Goal: Information Seeking & Learning: Learn about a topic

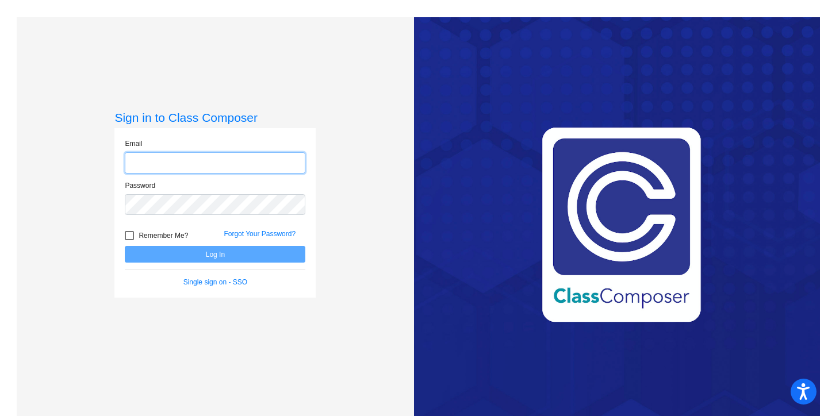
type input "[EMAIL_ADDRESS][DOMAIN_NAME]"
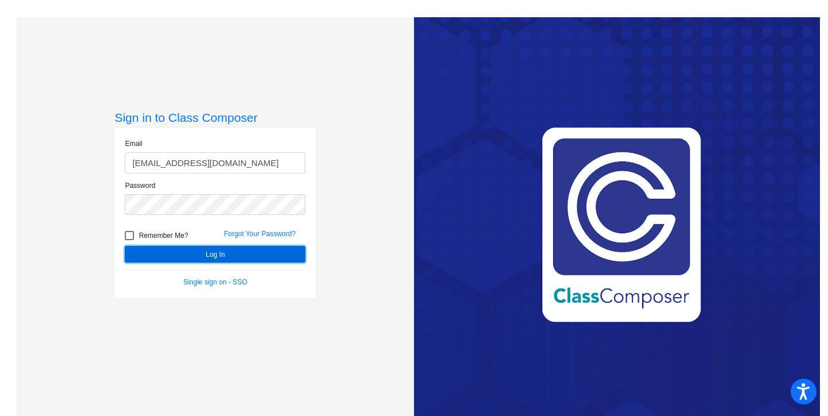
click at [239, 254] on button "Log In" at bounding box center [215, 254] width 181 height 17
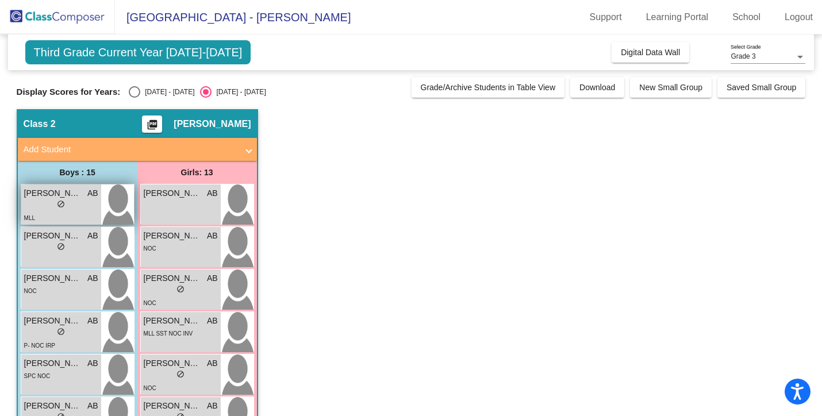
click at [64, 213] on div "MLL" at bounding box center [61, 218] width 74 height 12
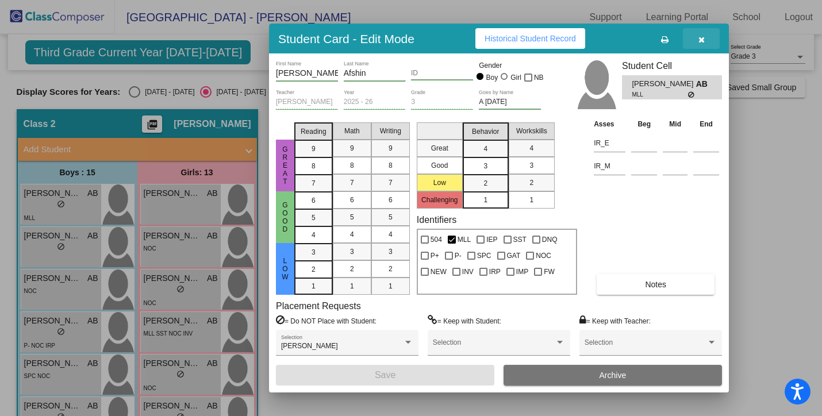
click at [701, 40] on icon "button" at bounding box center [702, 40] width 6 height 8
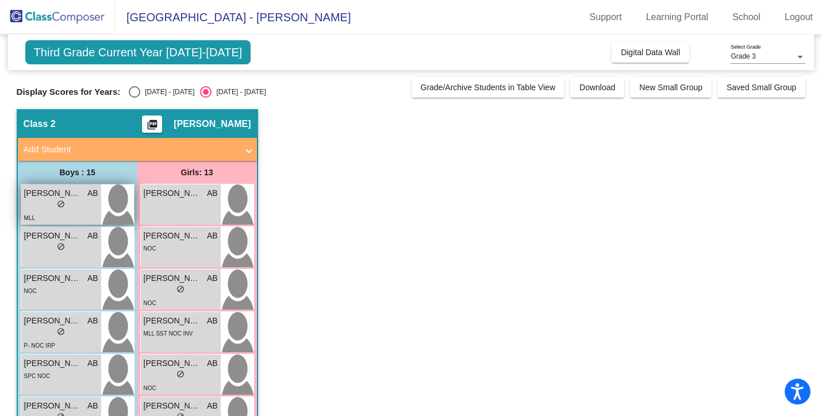
click at [54, 223] on div "MLL" at bounding box center [61, 218] width 74 height 12
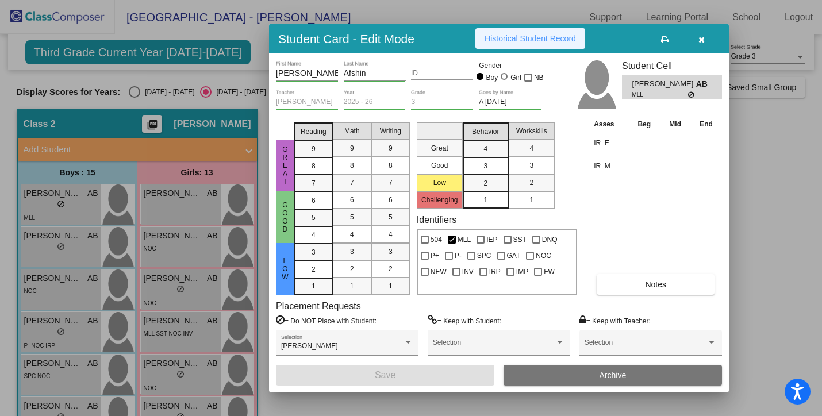
click at [522, 41] on span "Historical Student Record" at bounding box center [530, 38] width 91 height 9
click at [651, 285] on span "Notes" at bounding box center [655, 284] width 21 height 9
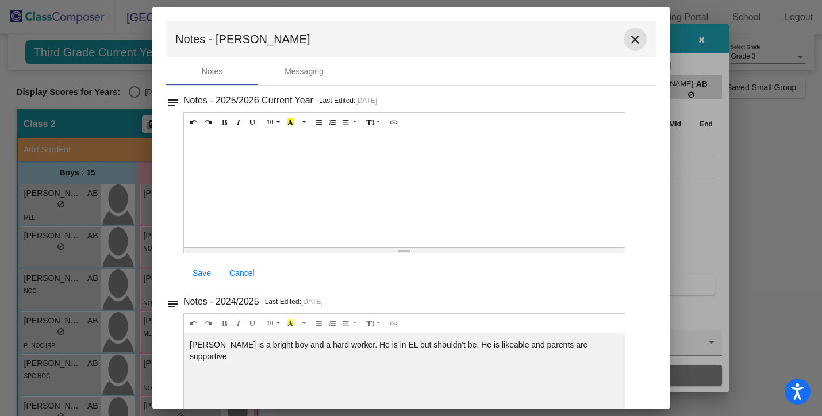
click at [629, 38] on mat-icon "close" at bounding box center [636, 40] width 14 height 14
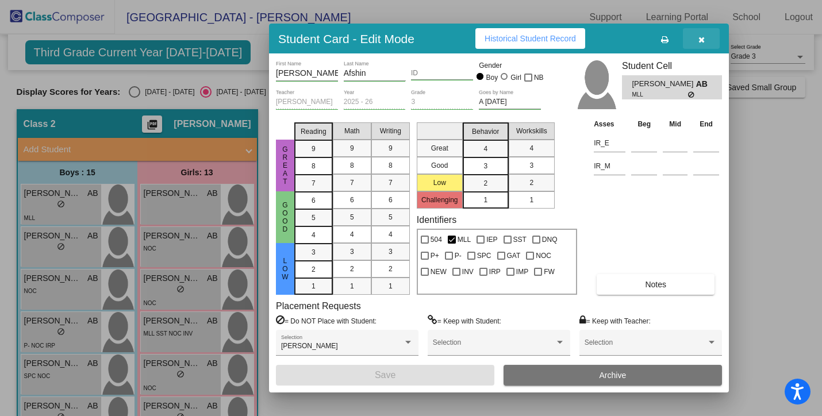
click at [713, 37] on button "button" at bounding box center [701, 38] width 37 height 21
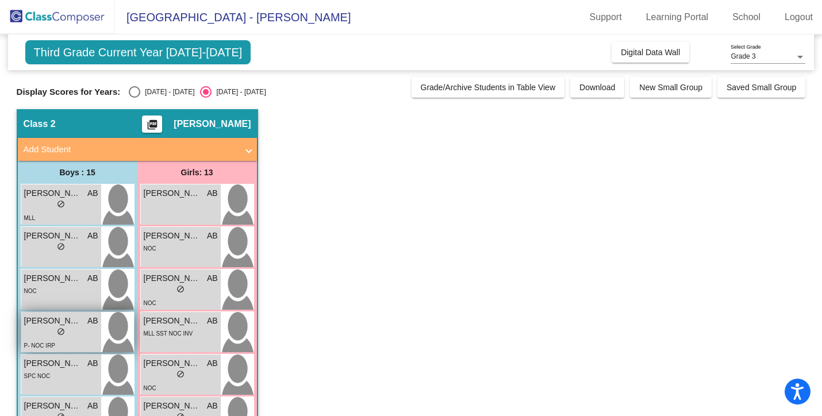
click at [67, 331] on div "lock do_not_disturb_alt" at bounding box center [61, 333] width 74 height 12
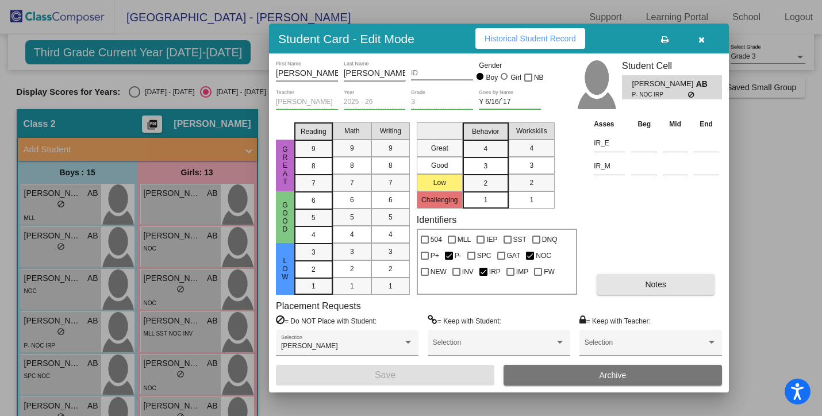
click at [661, 283] on span "Notes" at bounding box center [655, 284] width 21 height 9
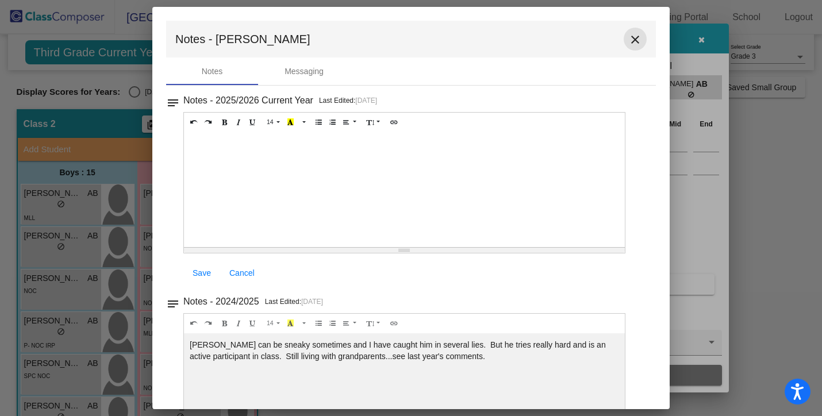
click at [629, 37] on mat-icon "close" at bounding box center [636, 40] width 14 height 14
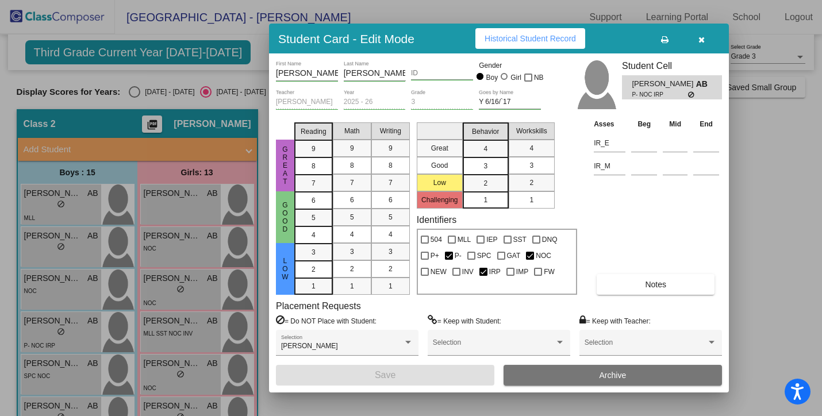
click at [629, 37] on div "Student Card - Edit Mode Historical Student Record" at bounding box center [499, 39] width 460 height 30
click at [700, 37] on icon "button" at bounding box center [702, 40] width 6 height 8
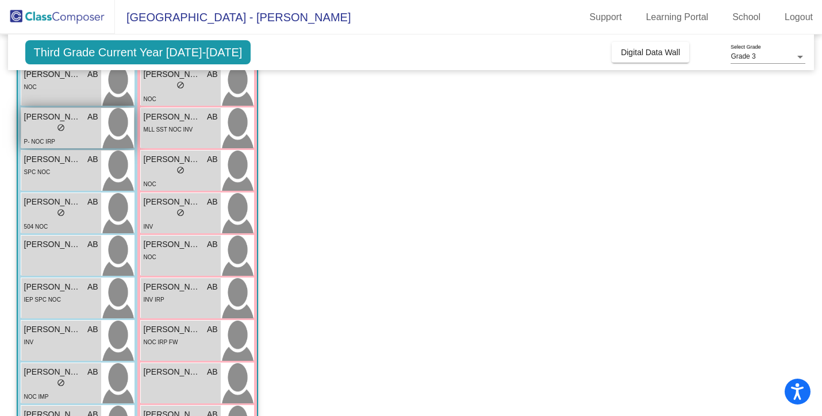
scroll to position [202, 0]
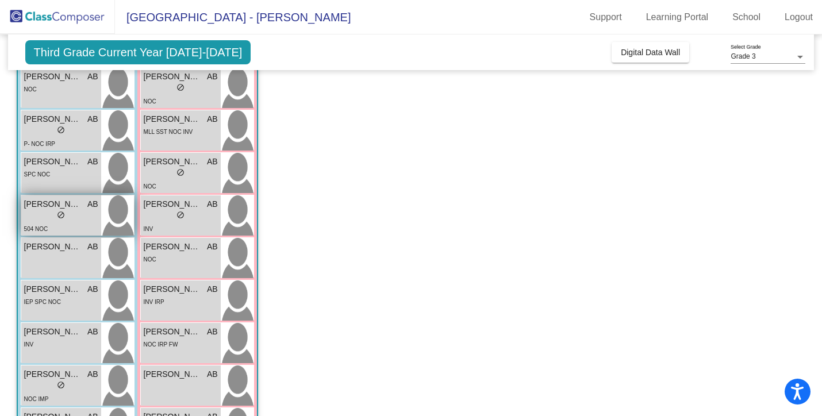
click at [72, 219] on div "lock do_not_disturb_alt" at bounding box center [61, 217] width 74 height 12
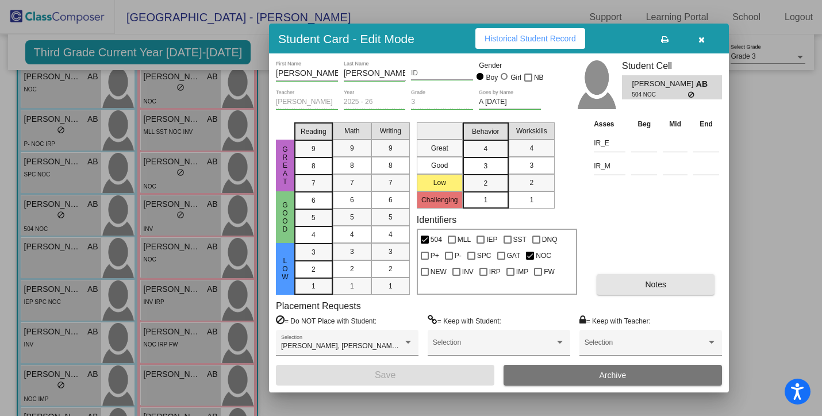
click at [676, 286] on button "Notes" at bounding box center [656, 284] width 118 height 21
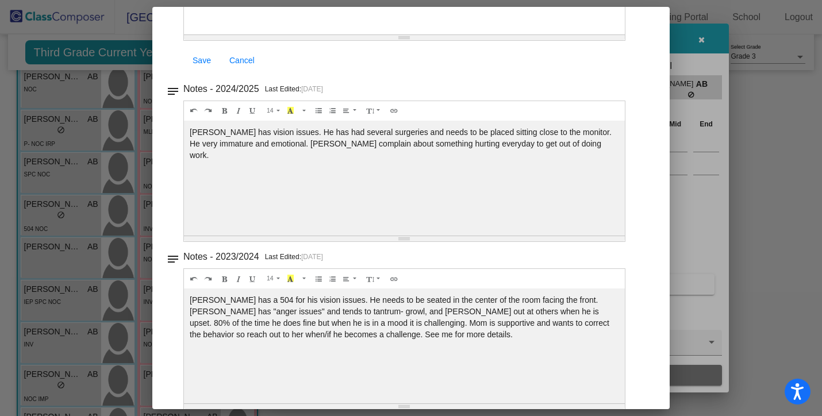
scroll to position [0, 0]
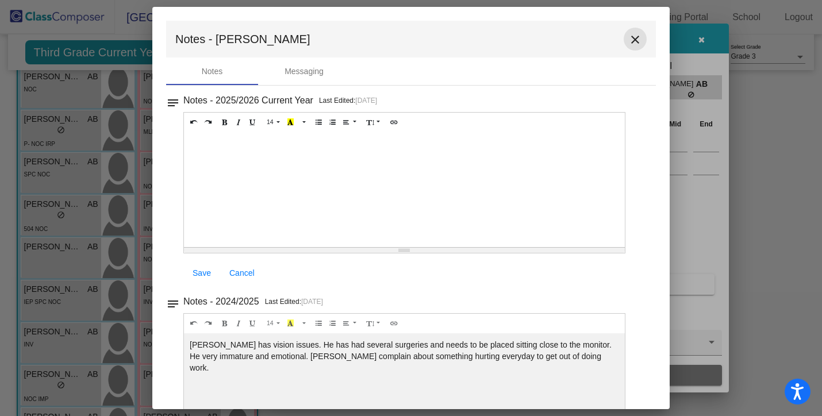
click at [629, 39] on mat-icon "close" at bounding box center [636, 40] width 14 height 14
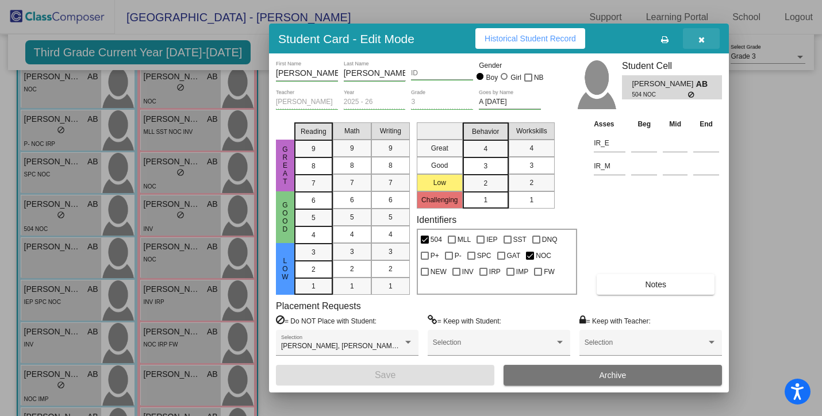
click at [705, 41] on button "button" at bounding box center [701, 38] width 37 height 21
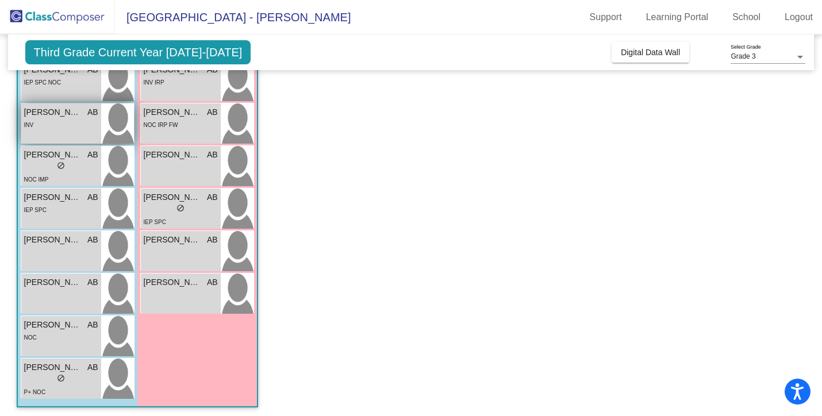
scroll to position [420, 0]
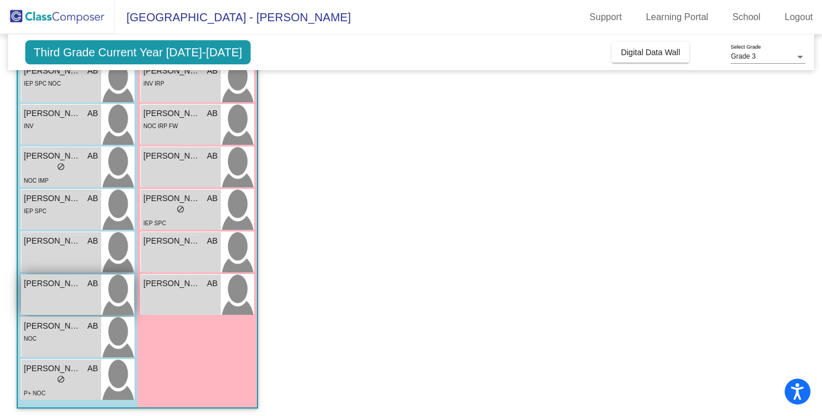
click at [77, 296] on div "[PERSON_NAME] lock do_not_disturb_alt" at bounding box center [61, 295] width 80 height 40
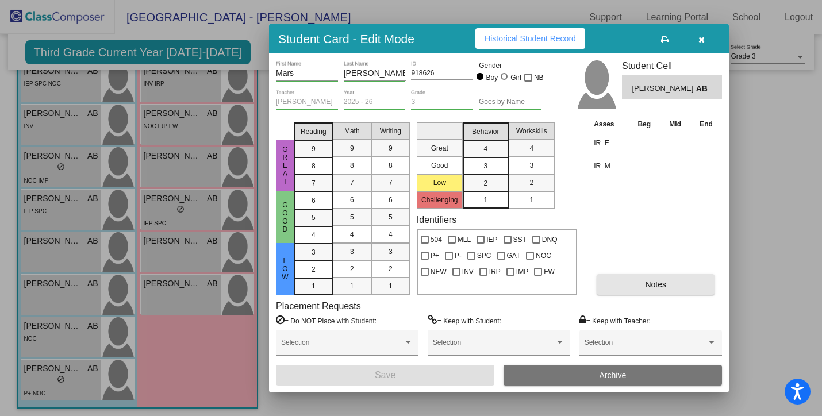
click at [701, 294] on button "Notes" at bounding box center [656, 284] width 118 height 21
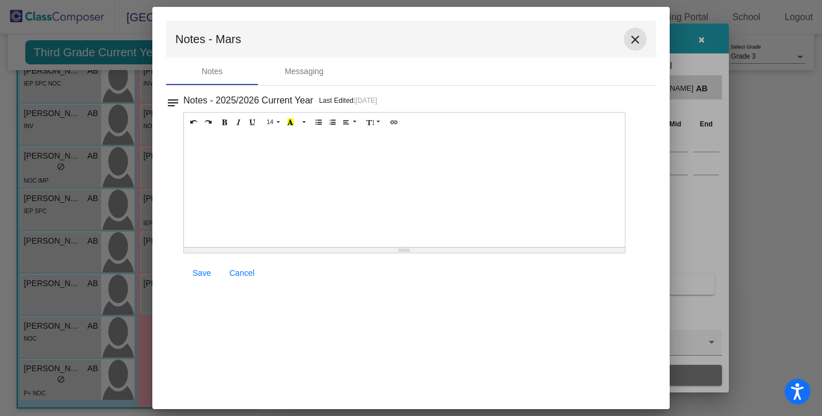
click at [630, 37] on mat-icon "close" at bounding box center [636, 40] width 14 height 14
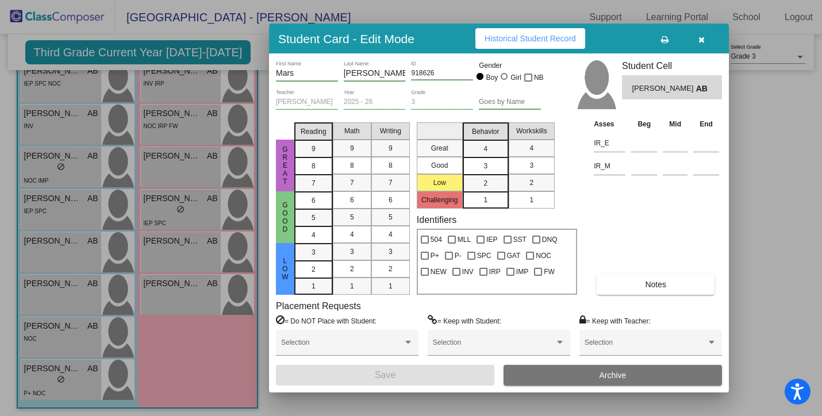
click at [701, 39] on icon "button" at bounding box center [702, 40] width 6 height 8
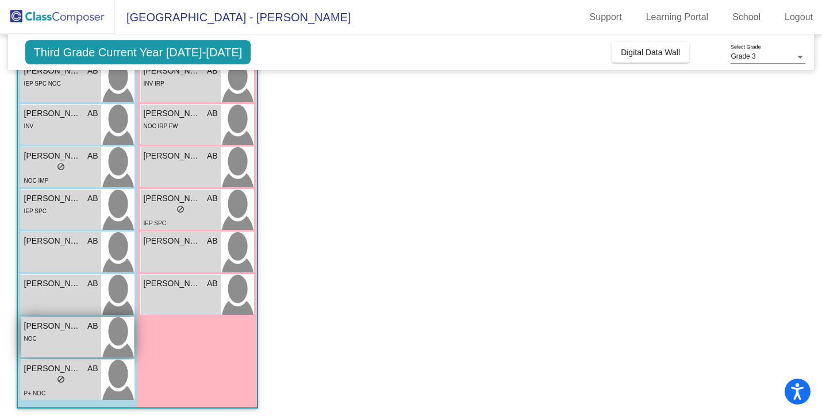
click at [81, 328] on span "[PERSON_NAME]" at bounding box center [53, 326] width 58 height 12
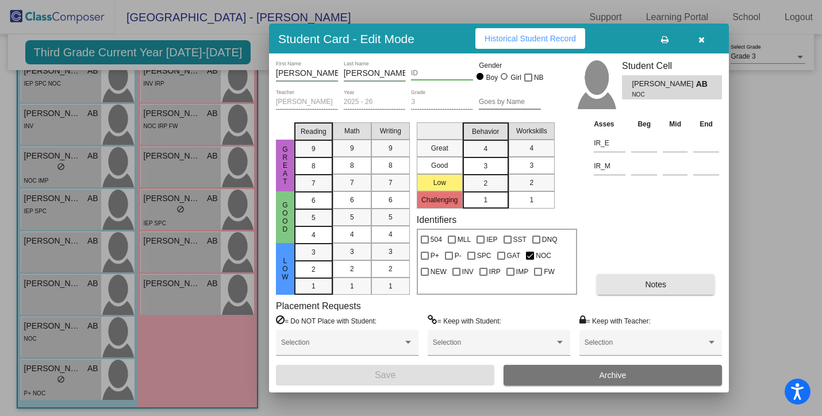
click at [663, 283] on span "Notes" at bounding box center [655, 284] width 21 height 9
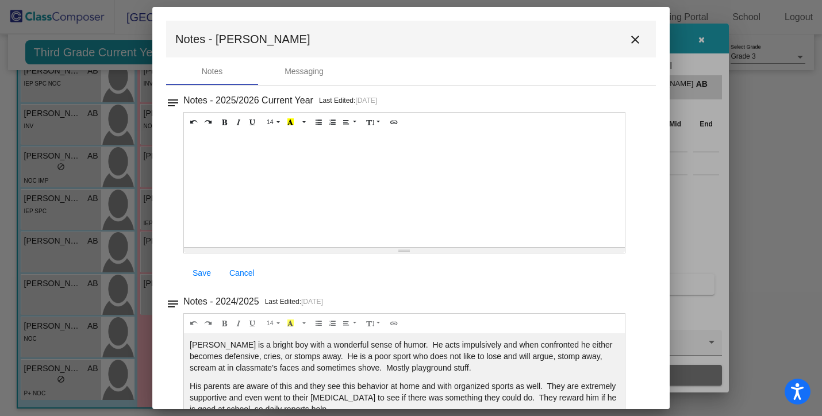
click at [630, 37] on mat-icon "close" at bounding box center [636, 40] width 14 height 14
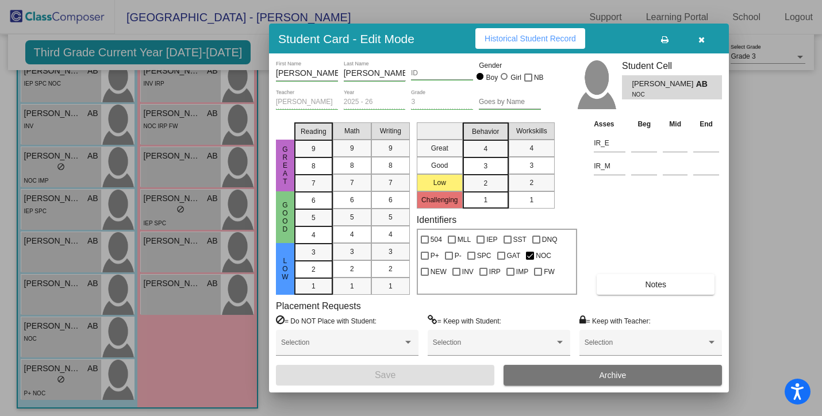
click at [701, 36] on icon "button" at bounding box center [702, 40] width 6 height 8
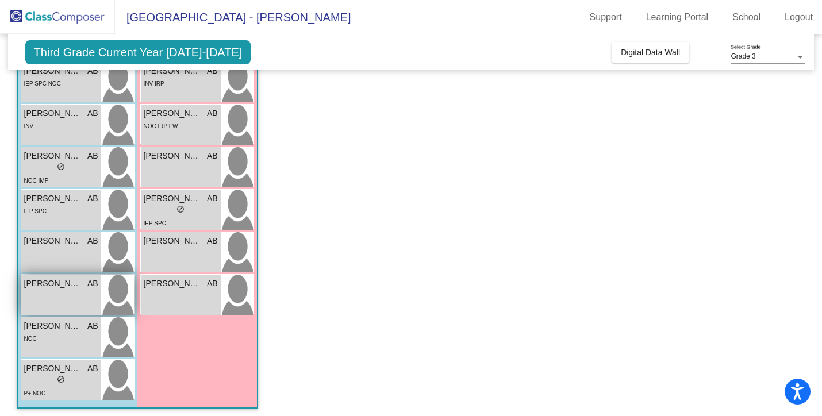
click at [87, 291] on div "[PERSON_NAME] lock do_not_disturb_alt" at bounding box center [61, 295] width 80 height 40
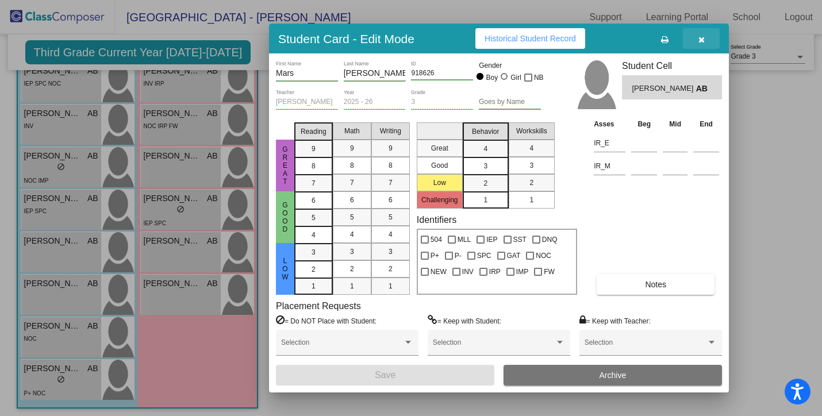
click at [703, 38] on icon "button" at bounding box center [702, 40] width 6 height 8
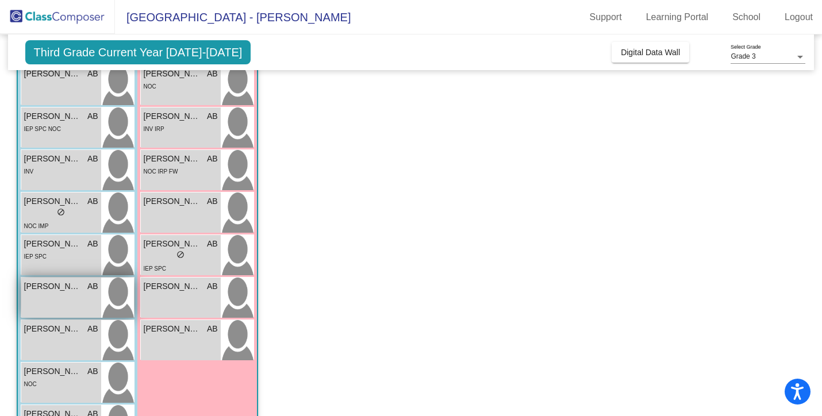
scroll to position [373, 0]
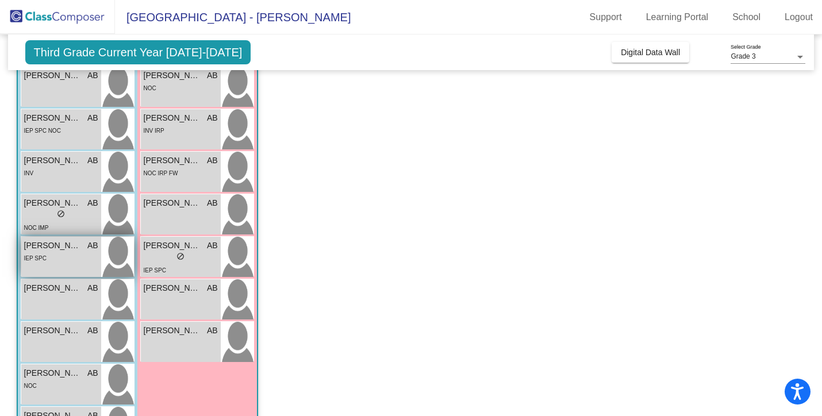
click at [82, 250] on div "[PERSON_NAME] AB" at bounding box center [61, 246] width 74 height 12
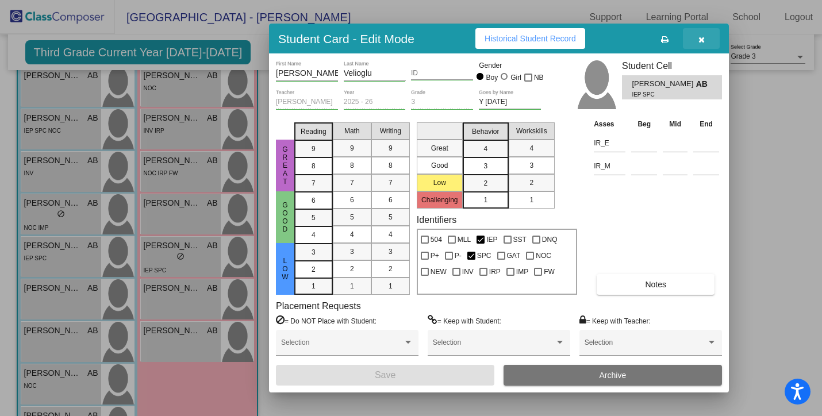
click at [701, 41] on icon "button" at bounding box center [702, 40] width 6 height 8
